Goal: Task Accomplishment & Management: Complete application form

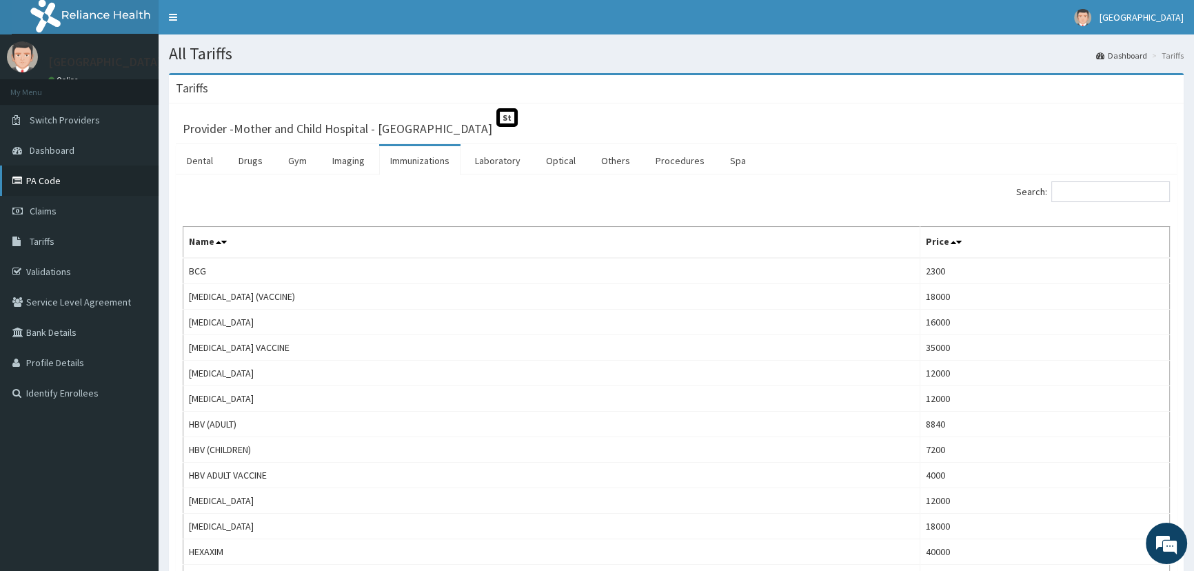
click at [74, 183] on link "PA Code" at bounding box center [79, 181] width 159 height 30
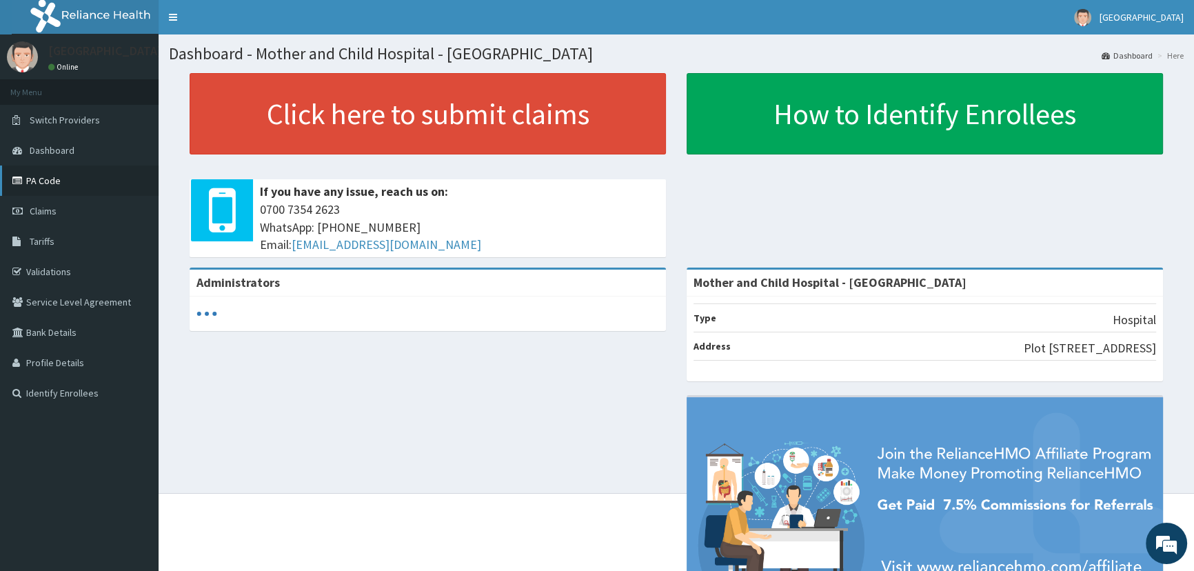
click at [66, 186] on link "PA Code" at bounding box center [79, 181] width 159 height 30
click at [62, 214] on link "Claims" at bounding box center [79, 211] width 159 height 30
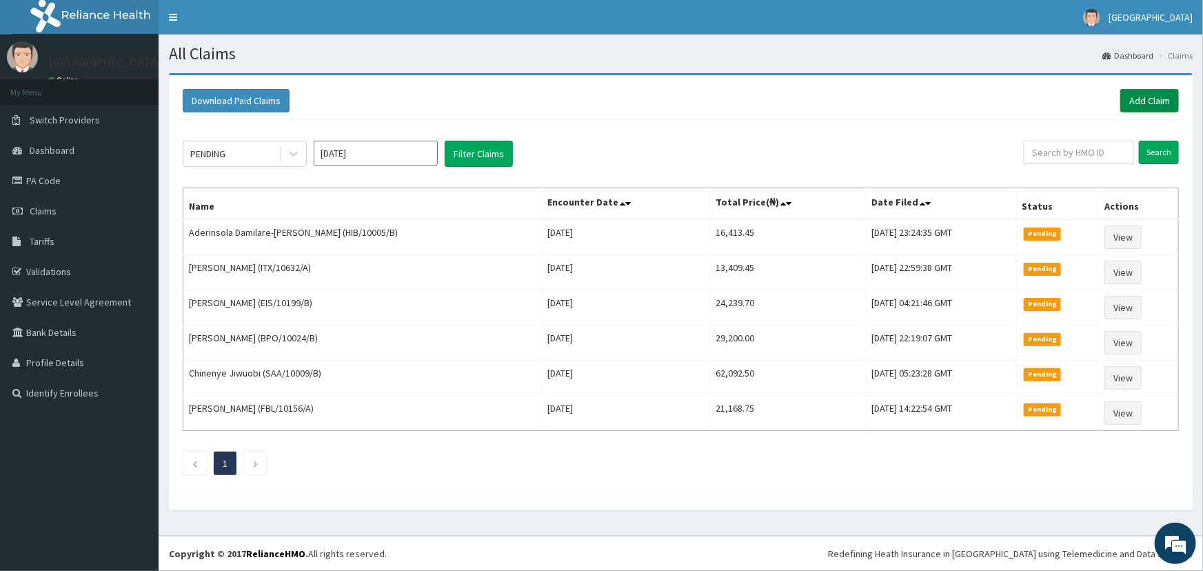
click at [1158, 103] on link "Add Claim" at bounding box center [1150, 100] width 59 height 23
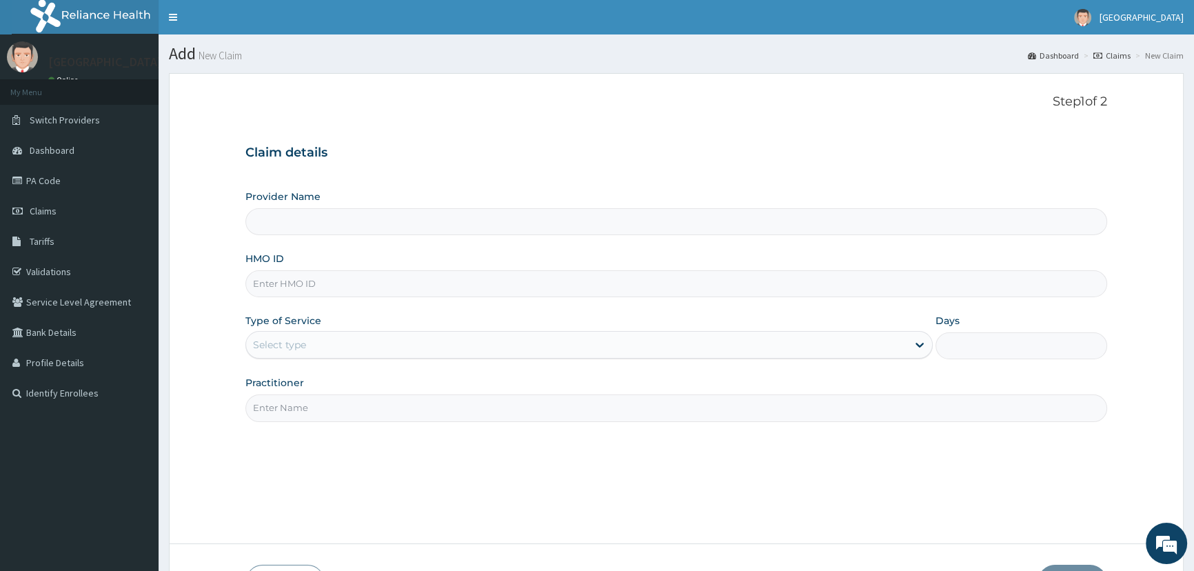
type input "Mother and Child Hospital - [GEOGRAPHIC_DATA]"
click at [346, 281] on input "HMO ID" at bounding box center [676, 283] width 862 height 27
type input "CGW/10062/C"
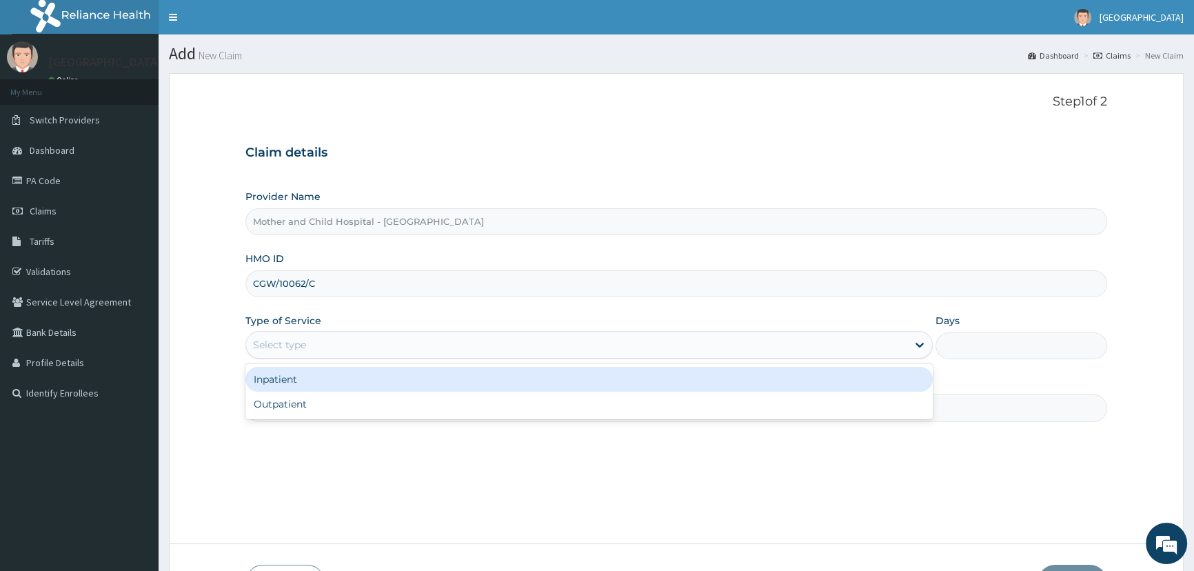
click at [307, 338] on div "Select type" at bounding box center [576, 345] width 661 height 22
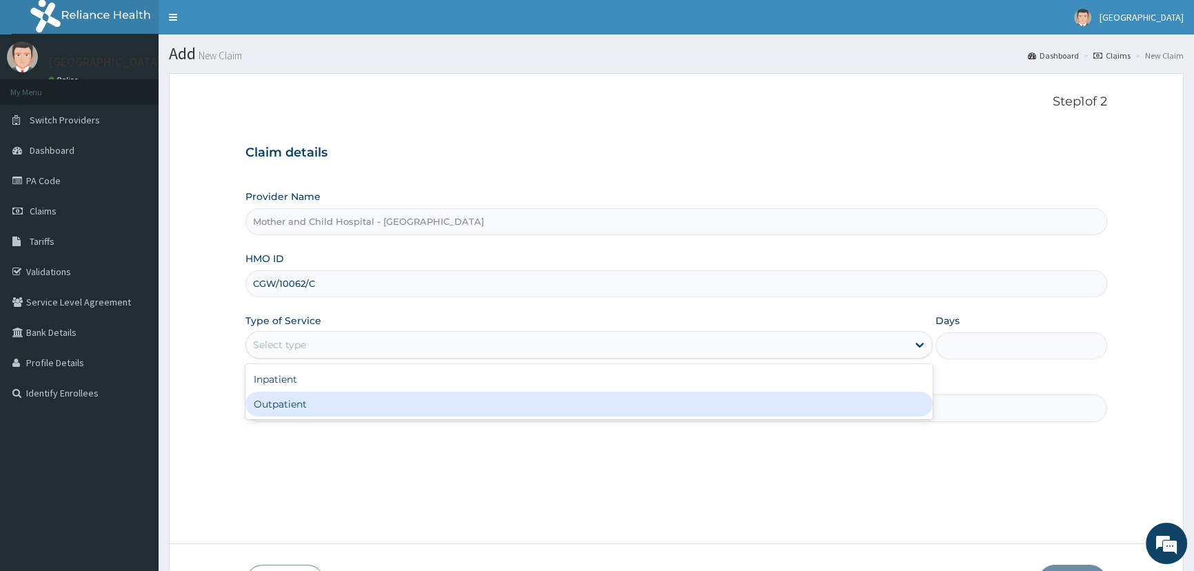
click at [297, 405] on div "Outpatient" at bounding box center [588, 404] width 687 height 25
type input "1"
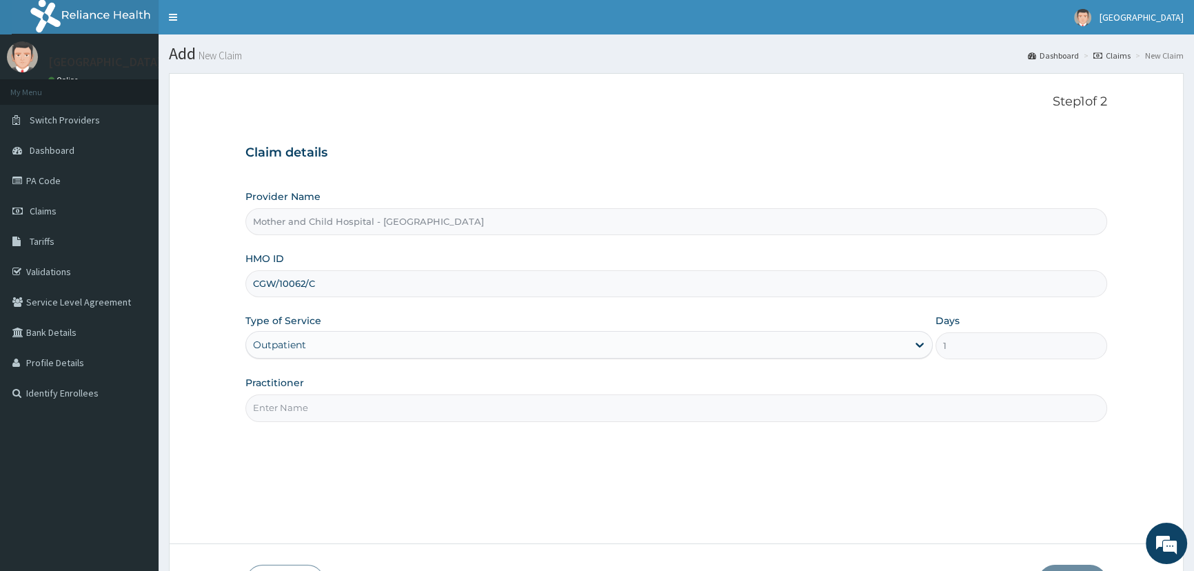
click at [309, 400] on input "Practitioner" at bounding box center [676, 407] width 862 height 27
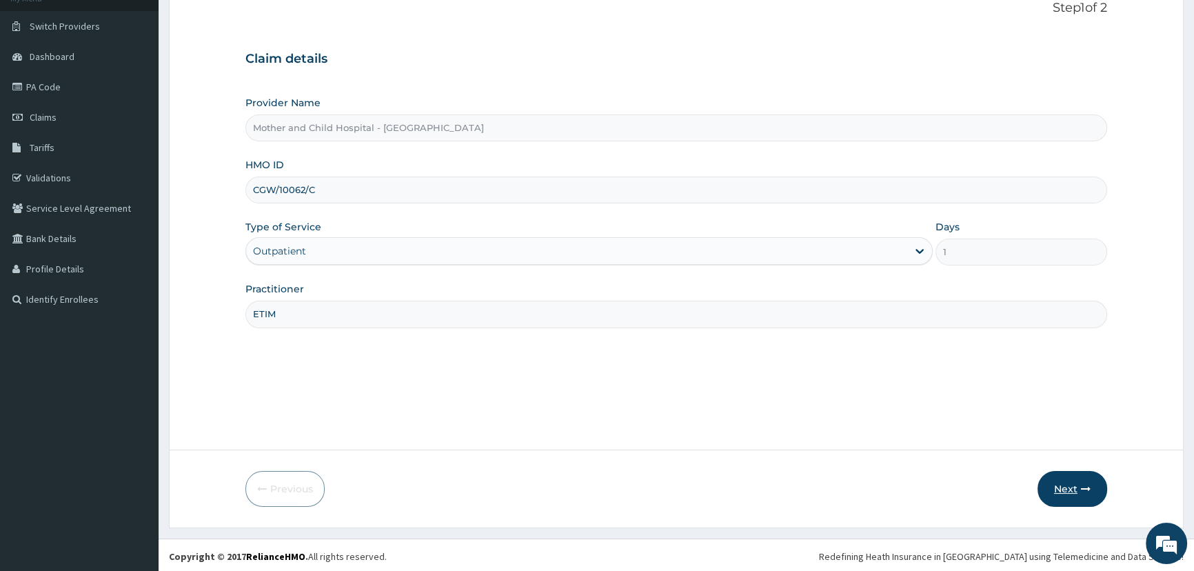
scroll to position [97, 0]
type input "ETIM"
click at [1063, 496] on button "Next" at bounding box center [1073, 486] width 70 height 36
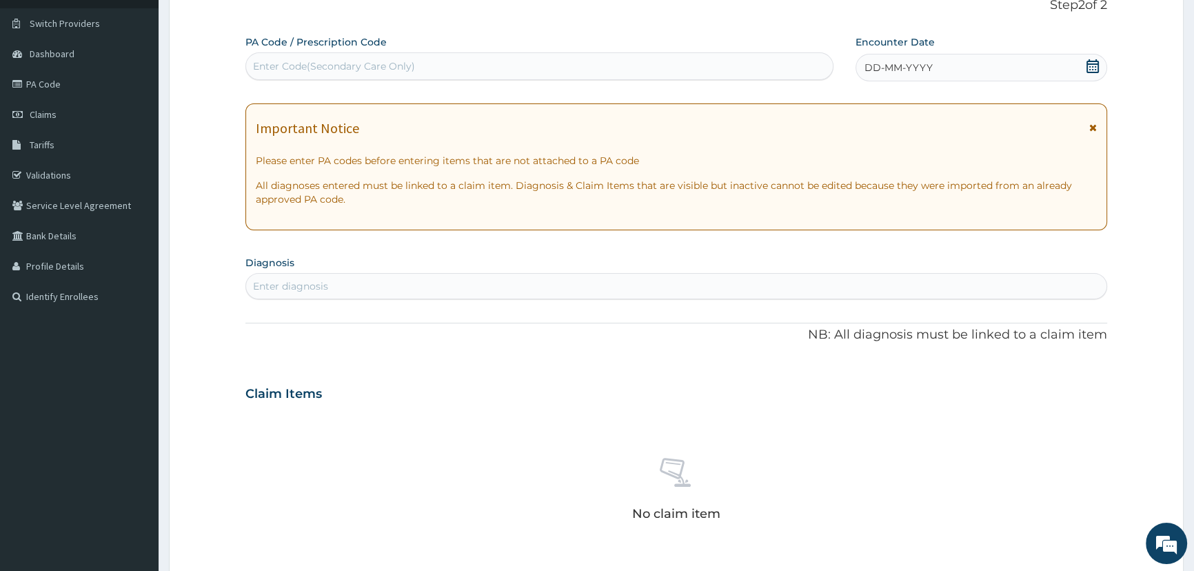
click at [1099, 63] on icon at bounding box center [1093, 66] width 12 height 14
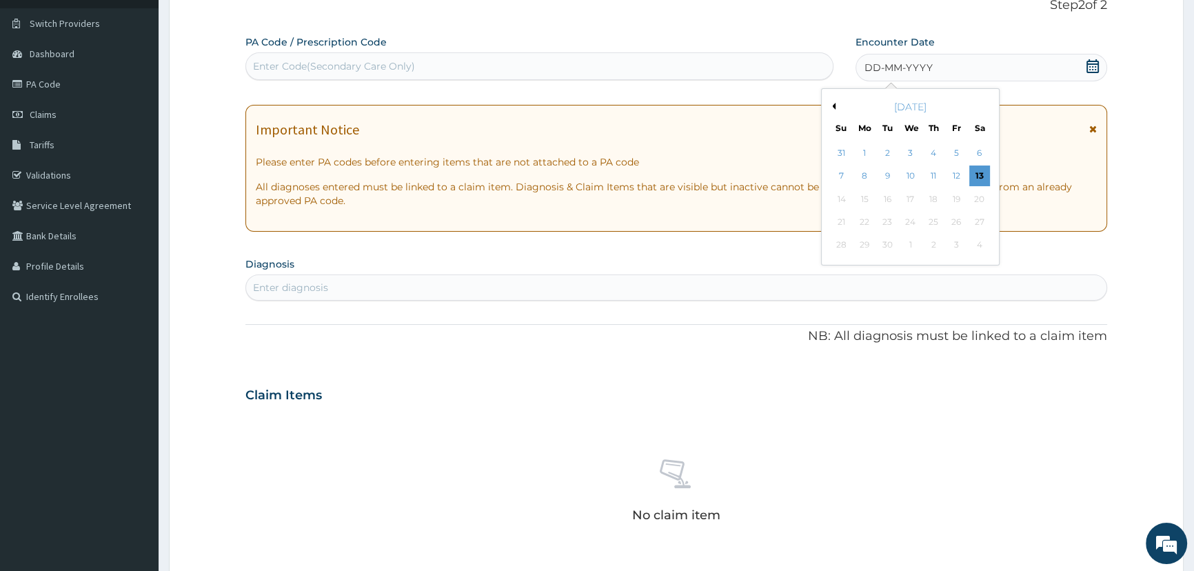
click at [423, 65] on div "Enter Code(Secondary Care Only)" at bounding box center [539, 66] width 586 height 22
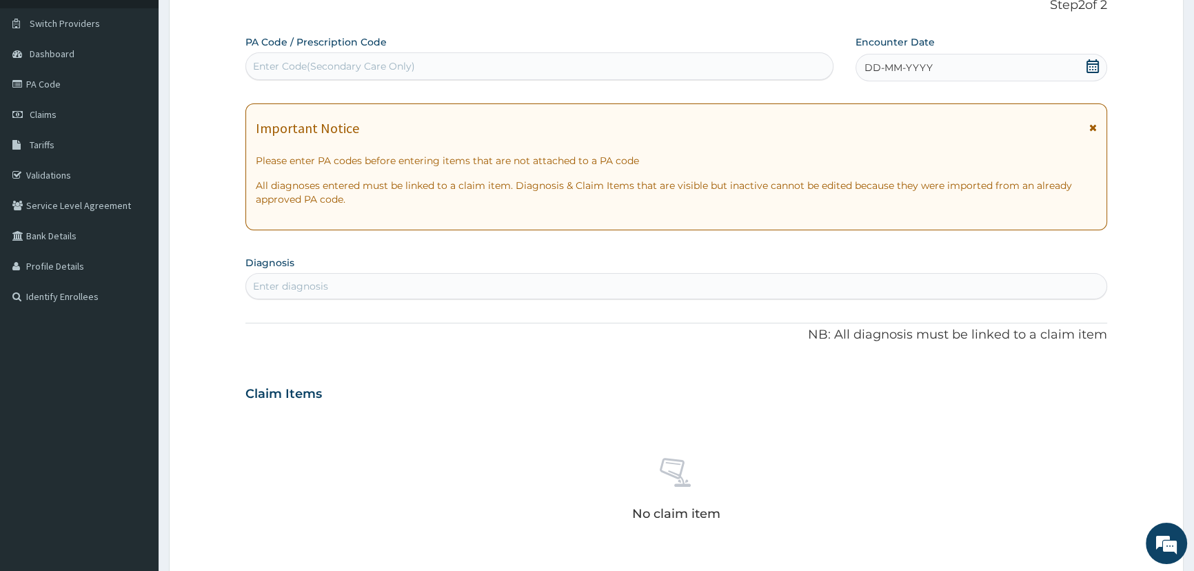
paste input "PA/69837A"
type input "PA/69837A"
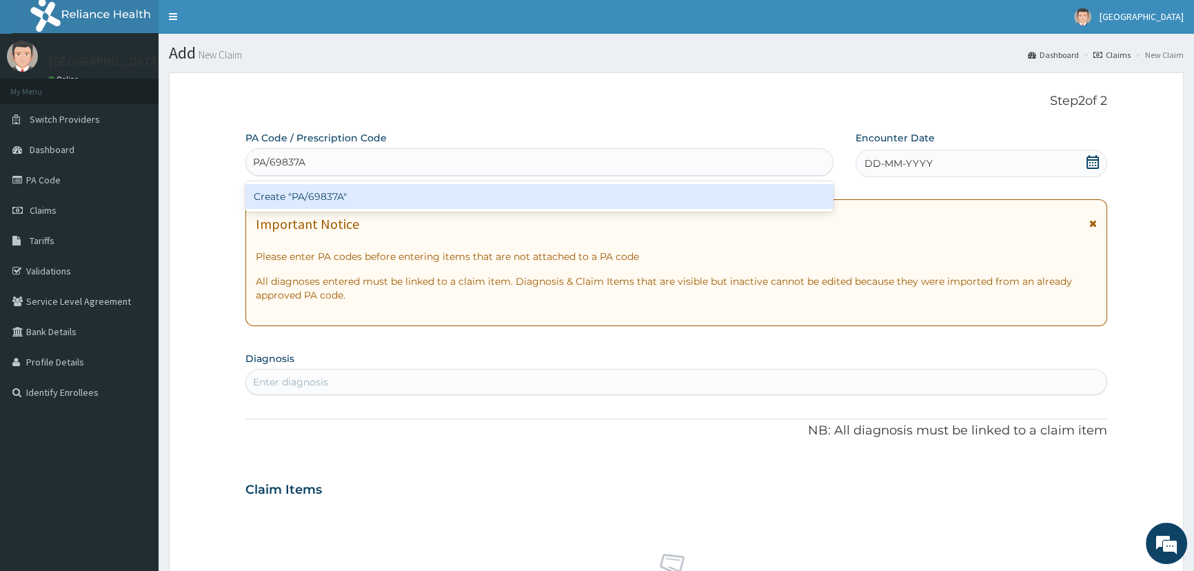
scroll to position [0, 0]
click at [334, 188] on div "Create "PA/69837A"" at bounding box center [539, 197] width 588 height 25
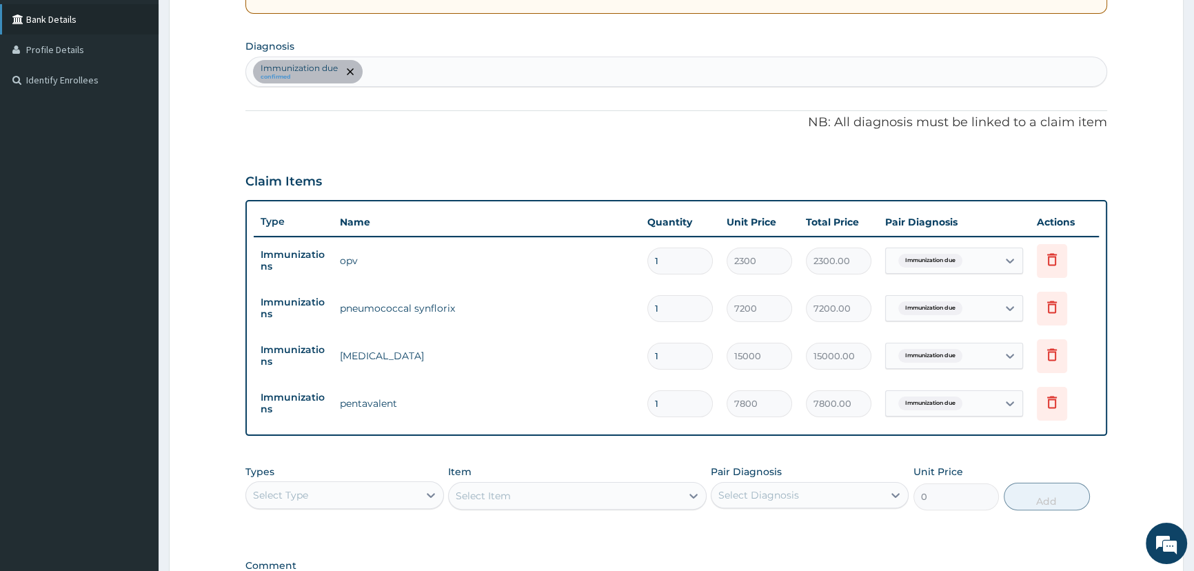
scroll to position [125, 0]
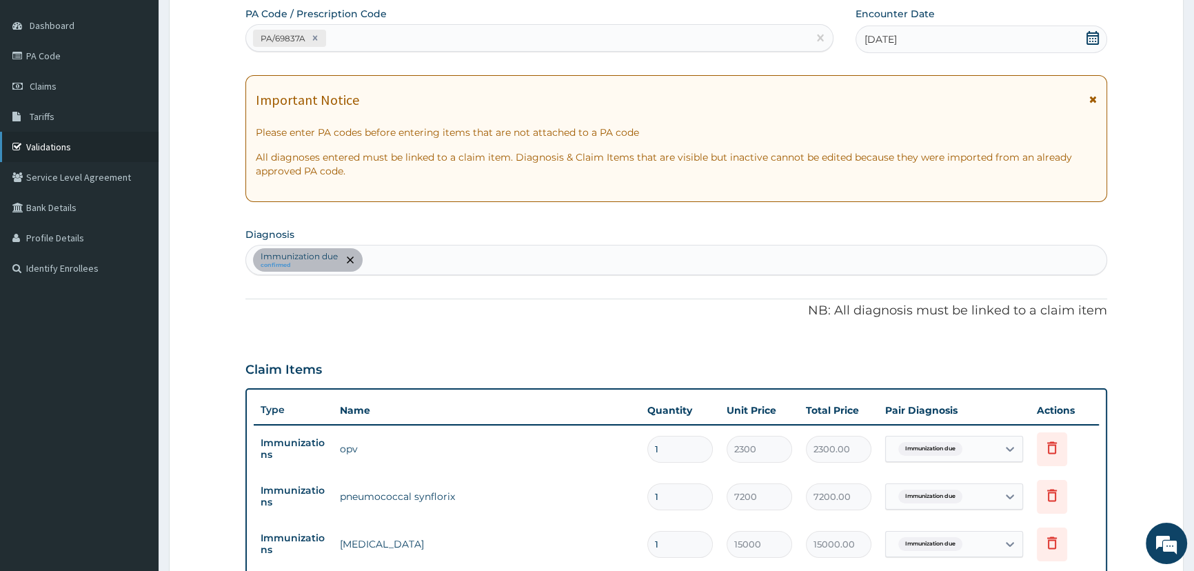
drag, startPoint x: 74, startPoint y: 145, endPoint x: 90, endPoint y: 145, distance: 15.9
click at [73, 146] on link "Validations" at bounding box center [79, 147] width 159 height 30
